Goal: Information Seeking & Learning: Understand process/instructions

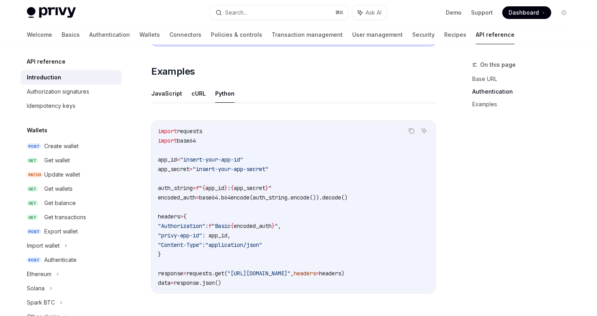
scroll to position [479, 0]
click at [85, 143] on div "Create wallet" at bounding box center [80, 145] width 73 height 9
type textarea "*"
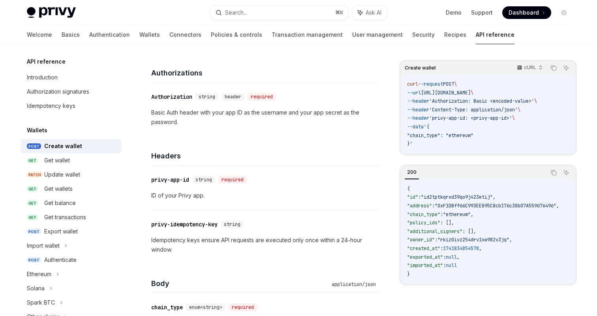
scroll to position [93, 0]
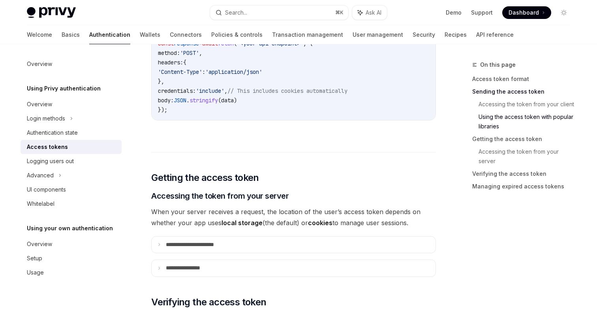
scroll to position [961, 0]
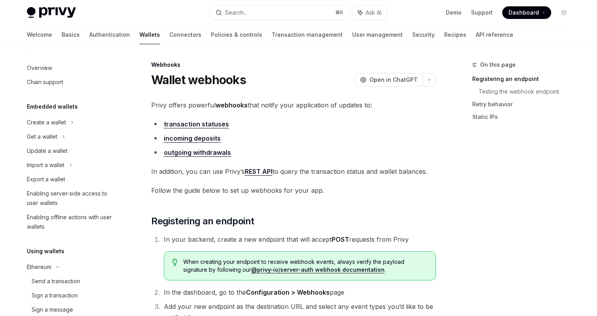
scroll to position [422, 0]
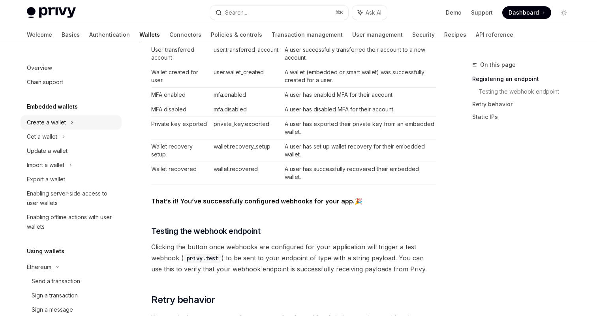
click at [56, 120] on div "Create a wallet" at bounding box center [46, 122] width 39 height 9
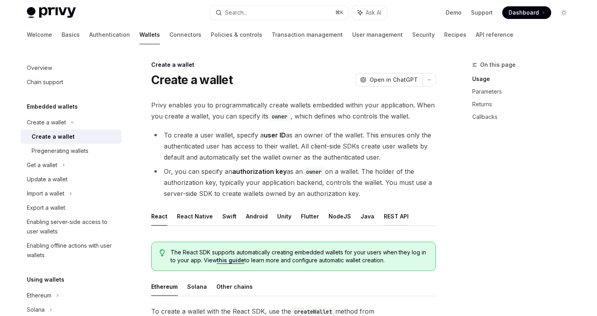
click at [387, 218] on button "REST API" at bounding box center [396, 216] width 25 height 19
type textarea "*"
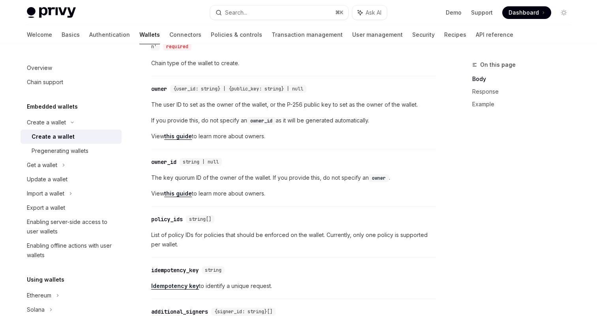
scroll to position [355, 0]
